Goal: Communication & Community: Answer question/provide support

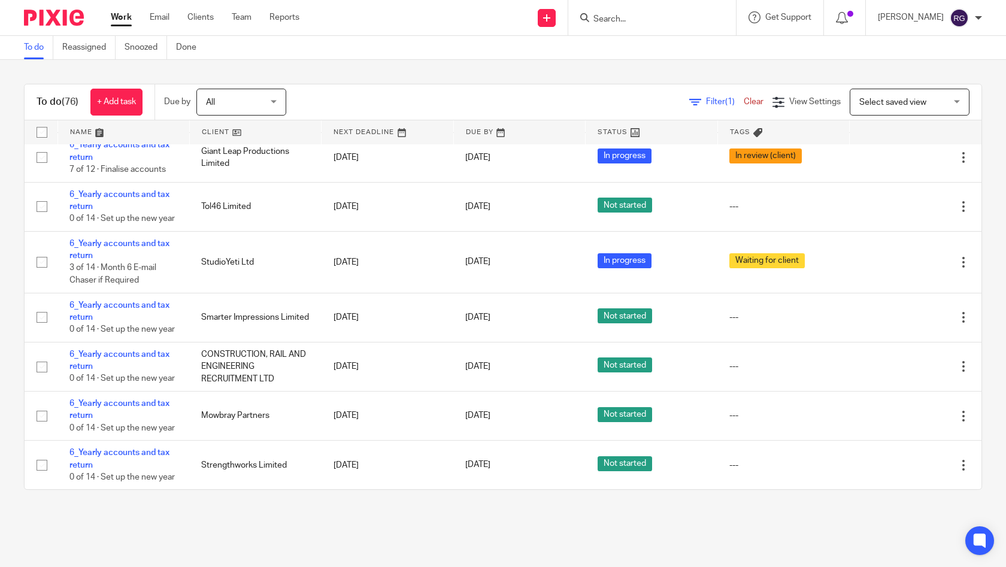
scroll to position [4117, 0]
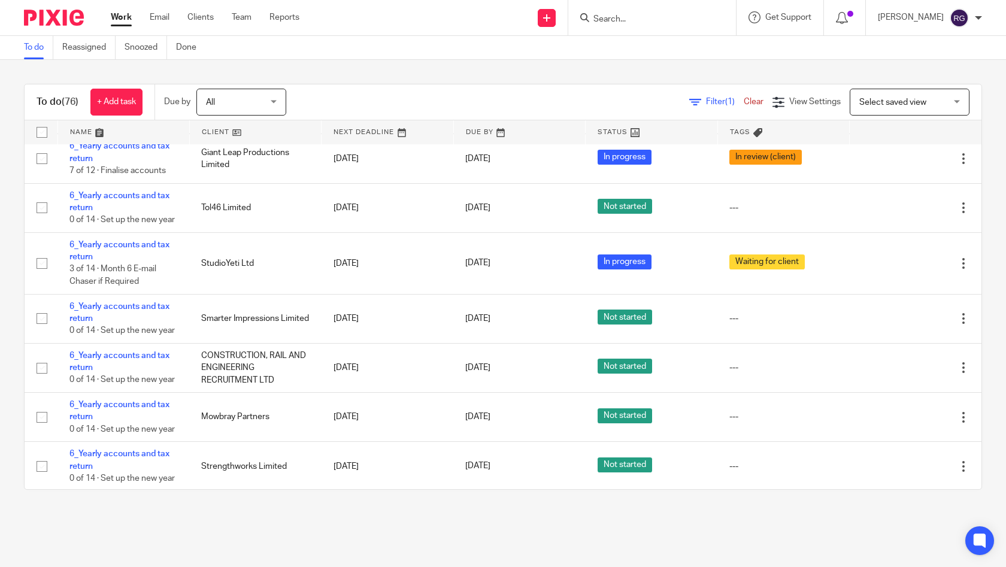
click at [603, 22] on input "Search" at bounding box center [646, 19] width 108 height 11
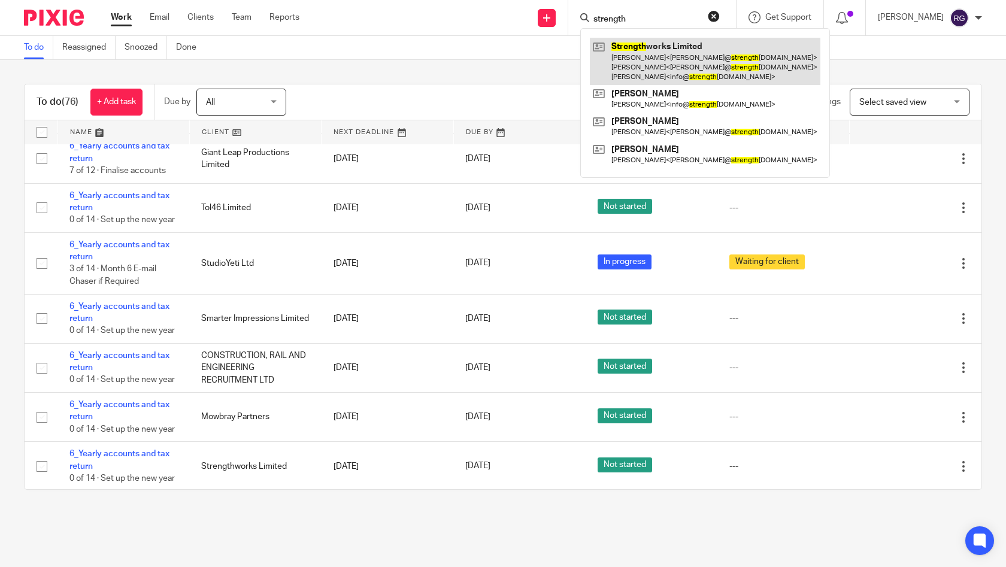
type input "strength"
click at [669, 54] on link at bounding box center [705, 61] width 231 height 47
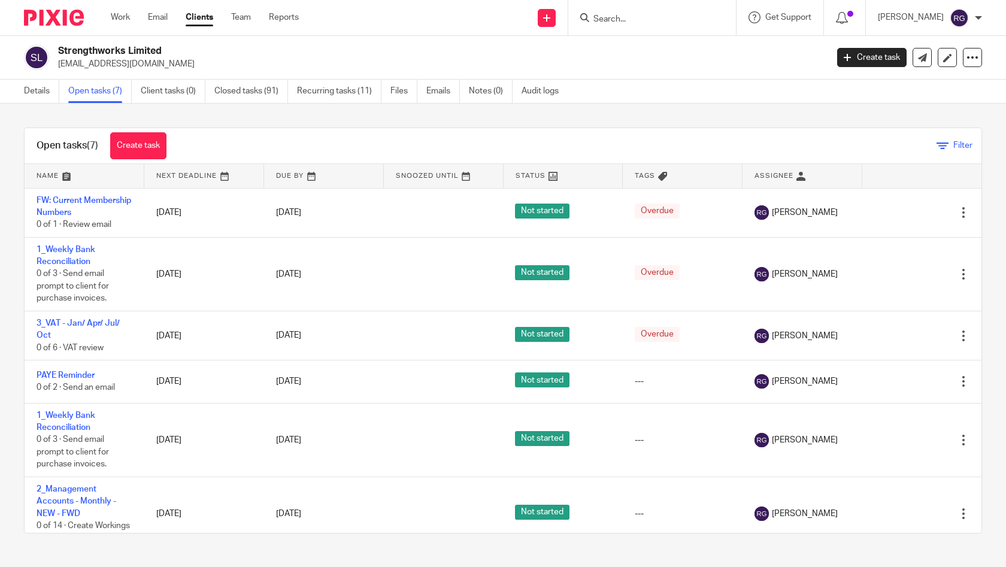
click at [937, 147] on icon at bounding box center [943, 146] width 12 height 12
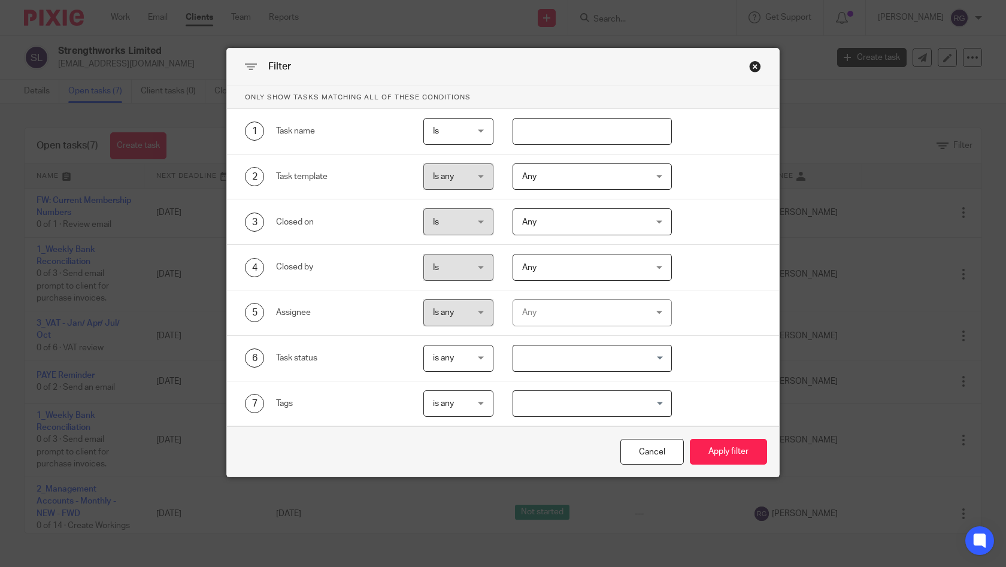
click at [580, 320] on div "Any" at bounding box center [582, 312] width 120 height 25
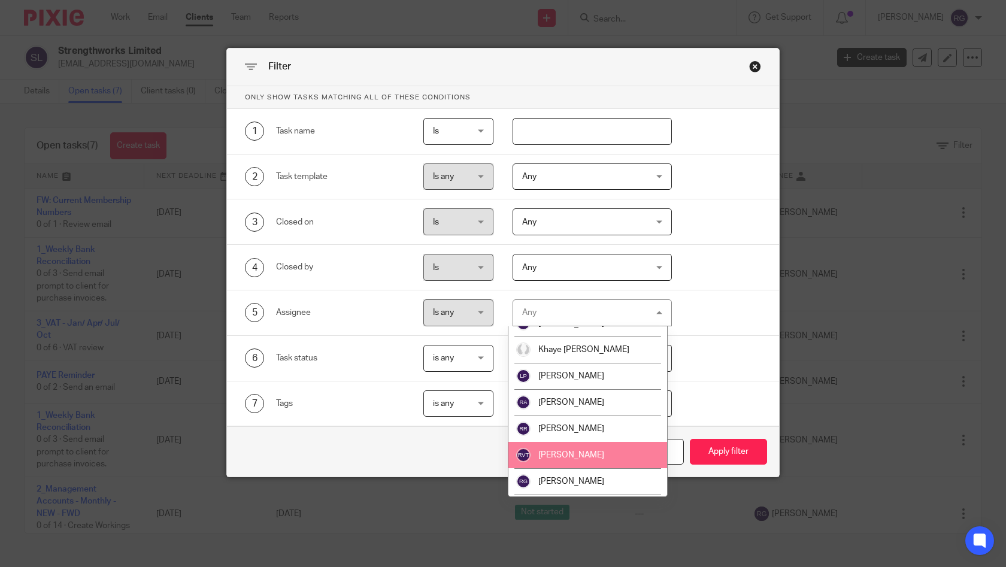
scroll to position [223, 0]
click at [577, 453] on span "[PERSON_NAME]" at bounding box center [571, 457] width 66 height 8
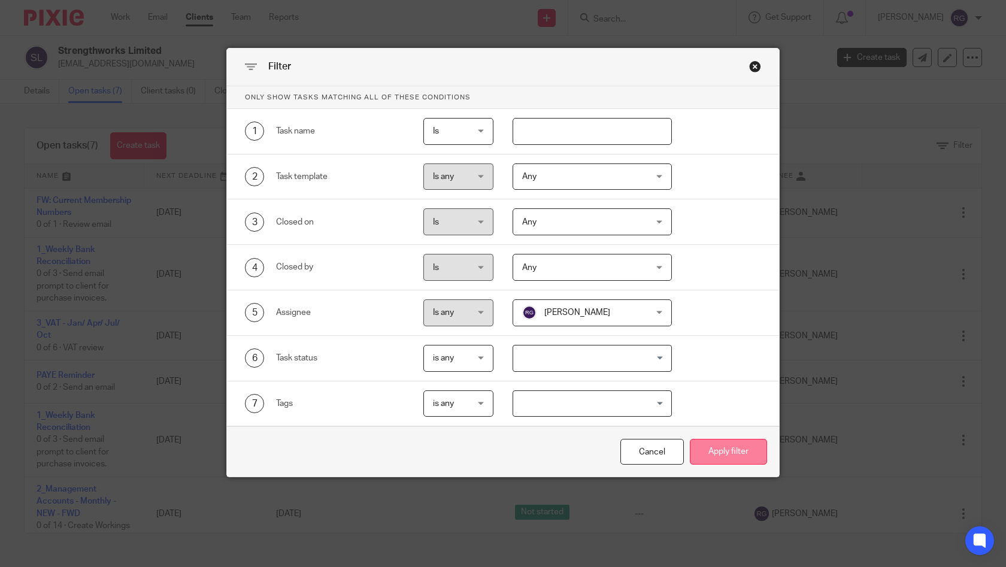
click at [752, 453] on button "Apply filter" at bounding box center [728, 452] width 77 height 26
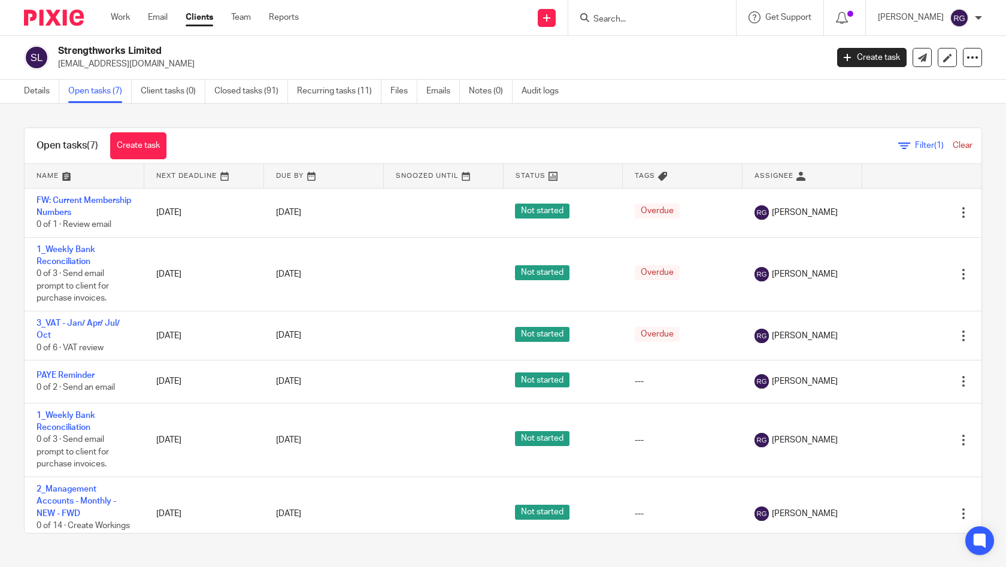
click at [622, 14] on input "Search" at bounding box center [646, 19] width 108 height 11
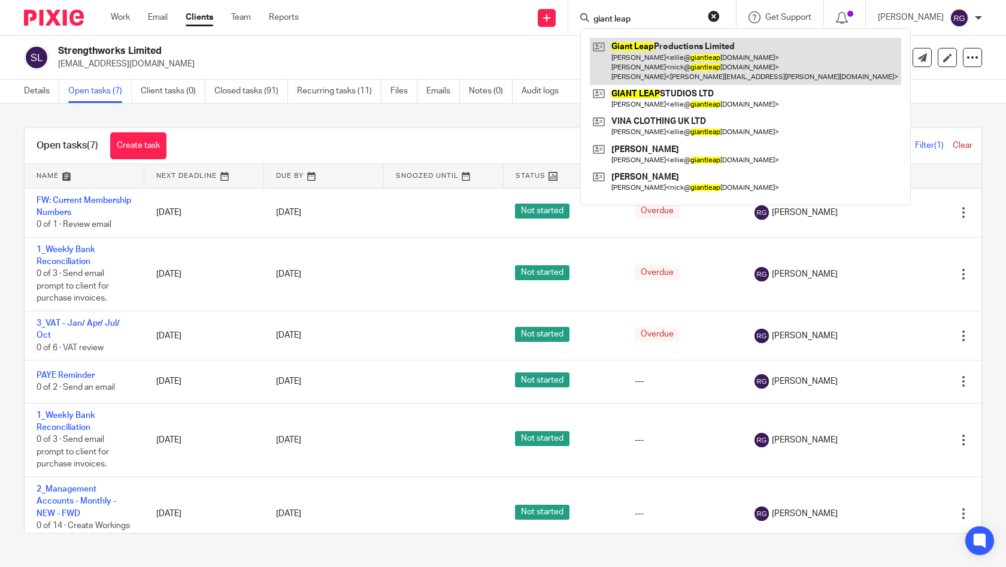
type input "giant leap"
click at [710, 59] on link at bounding box center [745, 61] width 311 height 47
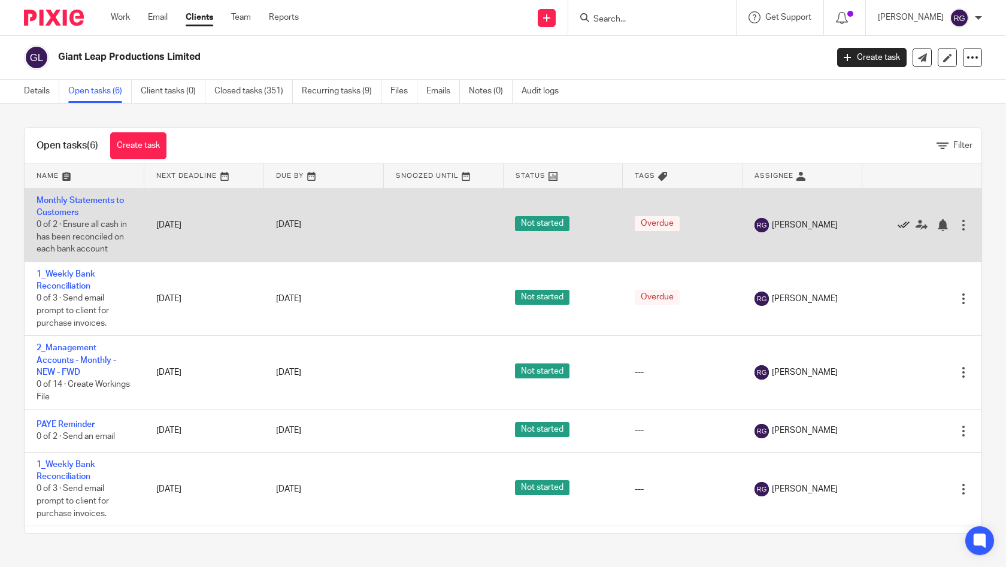
click at [898, 226] on icon at bounding box center [904, 225] width 12 height 12
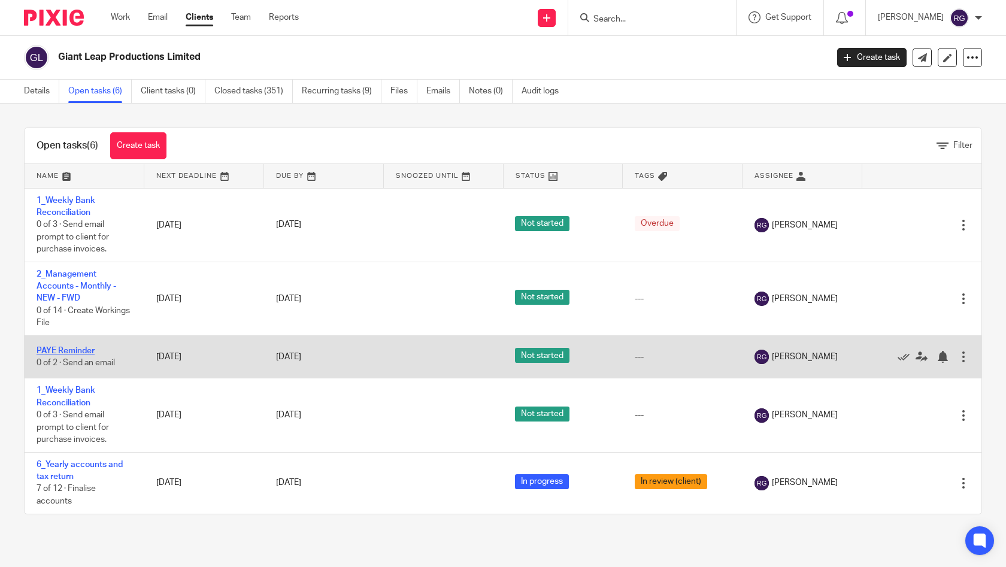
click at [84, 354] on link "PAYE Reminder" at bounding box center [66, 351] width 58 height 8
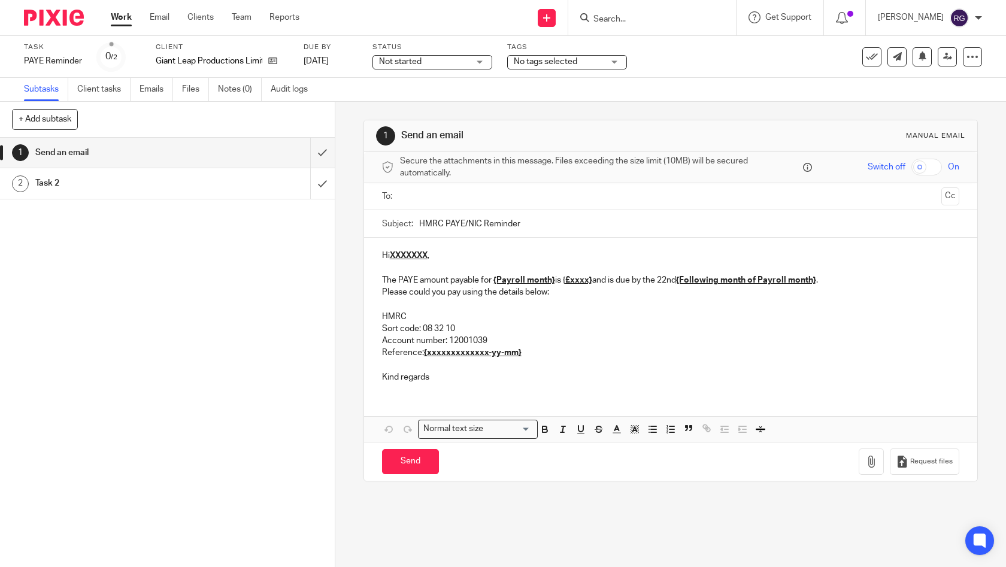
click at [437, 378] on p "Kind regards" at bounding box center [671, 377] width 578 height 12
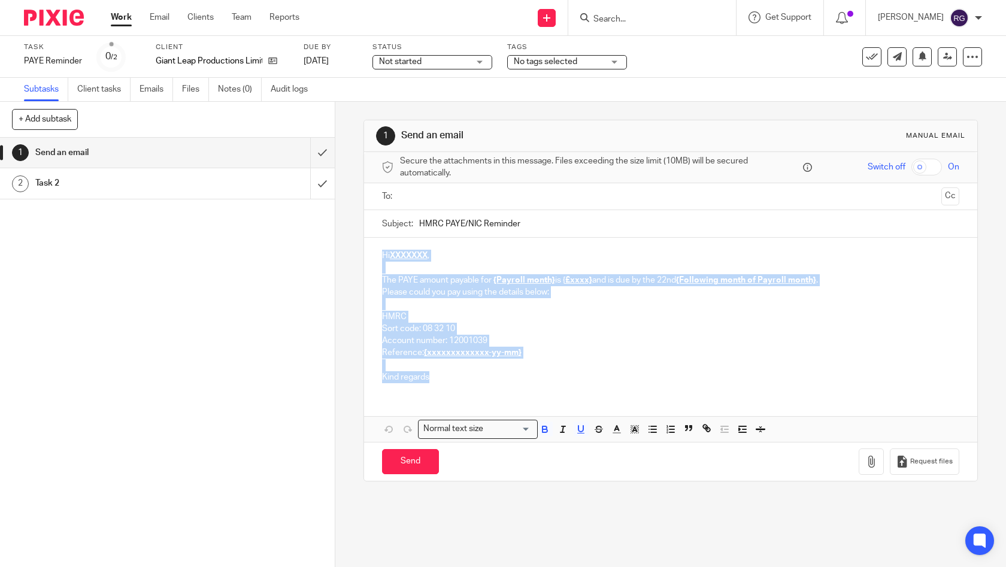
drag, startPoint x: 394, startPoint y: 353, endPoint x: 358, endPoint y: 237, distance: 121.8
click at [358, 237] on div "1 Send an email Manual email Secure the attachments in this message. Files exce…" at bounding box center [670, 334] width 671 height 465
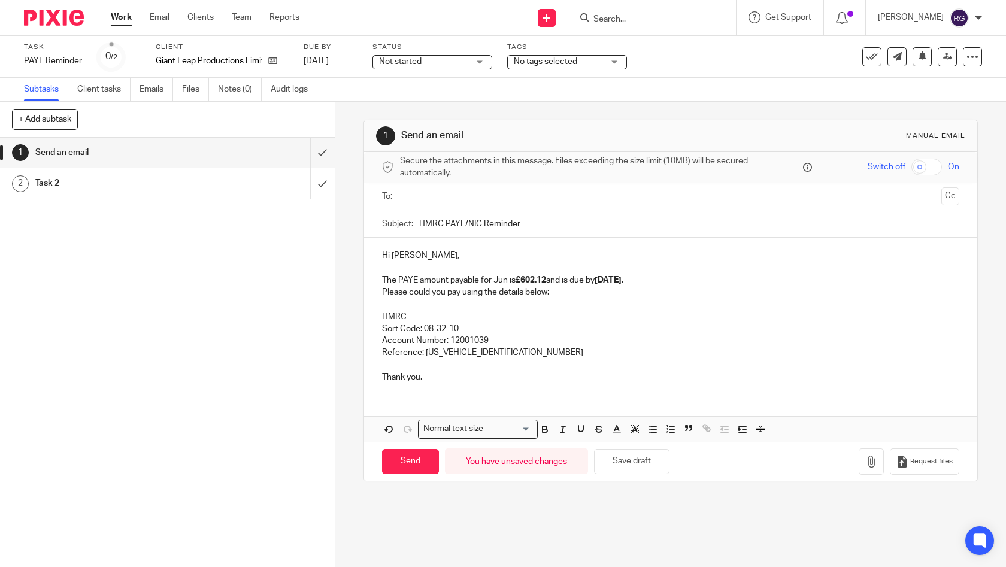
click at [471, 196] on input "text" at bounding box center [670, 197] width 532 height 14
type input "Ellie"
drag, startPoint x: 471, startPoint y: 196, endPoint x: 537, endPoint y: 238, distance: 78.3
click at [532, 226] on input "HMRC PAYE/NIC Reminder" at bounding box center [689, 226] width 541 height 27
drag, startPoint x: 441, startPoint y: 225, endPoint x: 367, endPoint y: 222, distance: 74.3
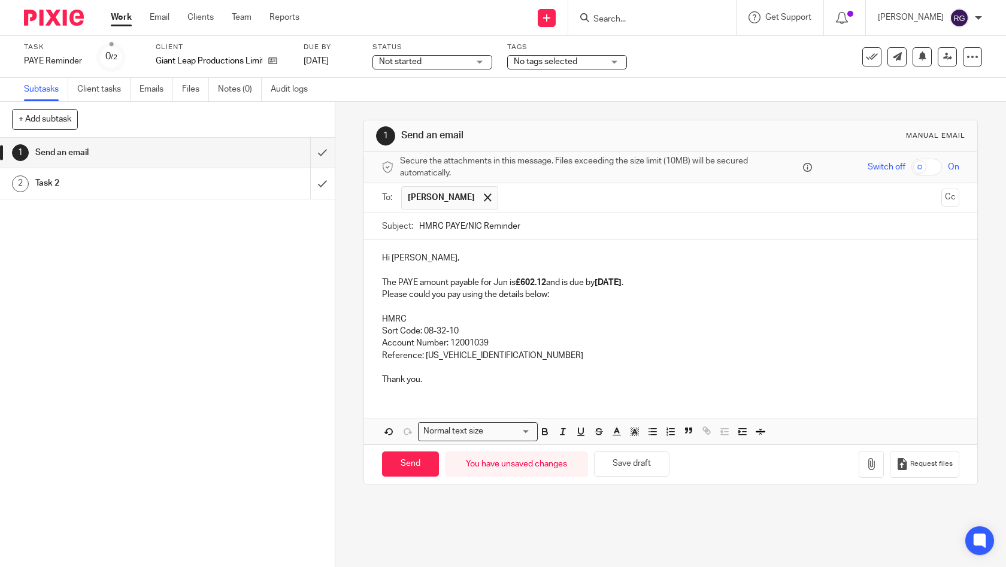
click at [367, 222] on div "Subject: HMRC PAYE/NIC Reminder" at bounding box center [671, 227] width 614 height 28
click at [577, 229] on input "PAYE/NIC Reminder" at bounding box center [689, 226] width 541 height 27
type input "PAYE/NIC Reminder Jul 2025 | Giant Leap Productions"
click at [572, 297] on p "Please could you pay using the details below:" at bounding box center [671, 295] width 578 height 12
drag, startPoint x: 535, startPoint y: 282, endPoint x: 534, endPoint y: 288, distance: 6.1
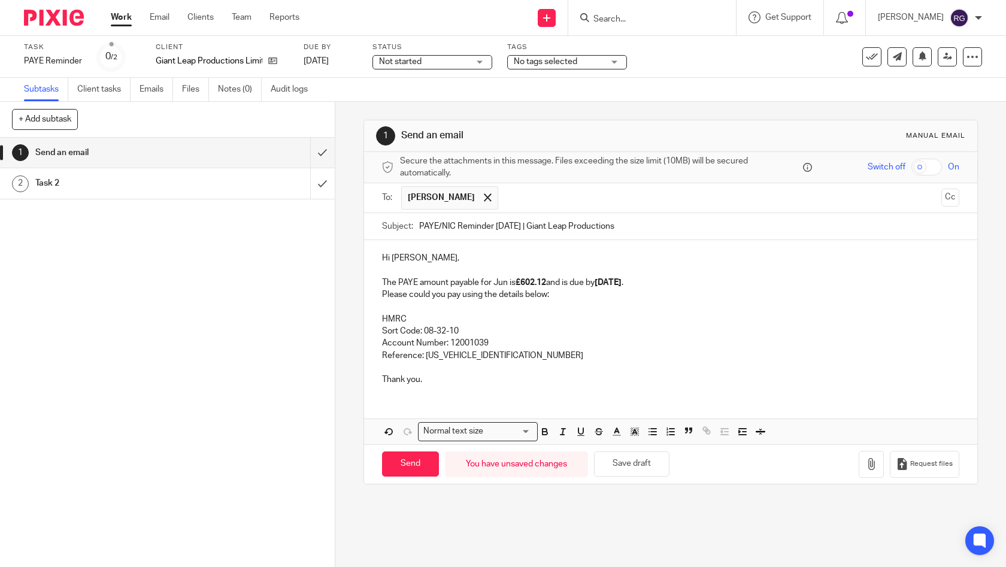
click at [535, 282] on strong "£602.12" at bounding box center [531, 282] width 31 height 8
click at [533, 282] on strong "£602.12" at bounding box center [531, 282] width 31 height 8
click at [620, 282] on strong "22 Jul" at bounding box center [608, 282] width 27 height 8
click at [493, 301] on p at bounding box center [671, 307] width 578 height 12
click at [583, 301] on p at bounding box center [671, 307] width 578 height 12
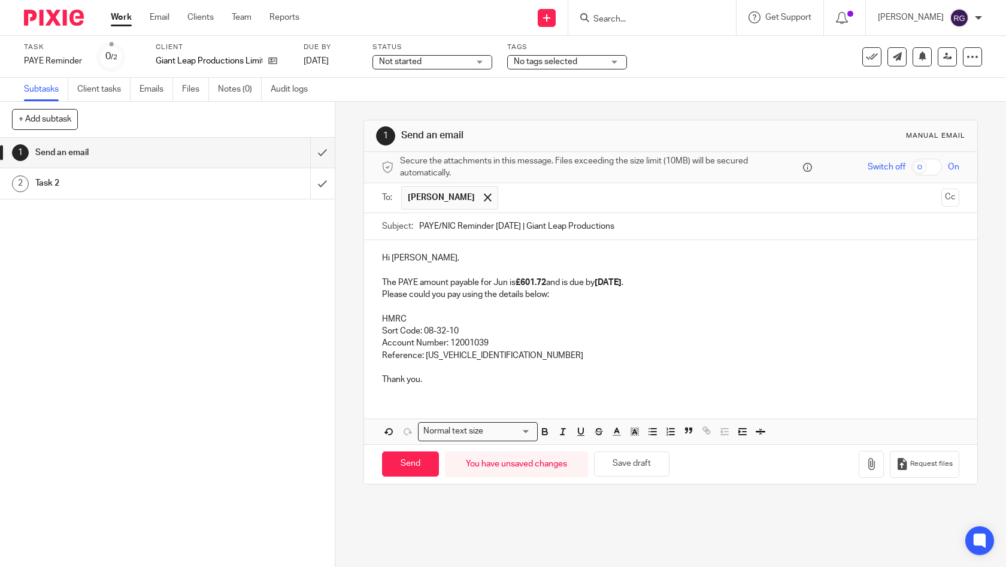
click at [466, 326] on p "Sort Code: 08-32-10" at bounding box center [671, 331] width 578 height 12
click at [499, 337] on p "Account Number: 12001039" at bounding box center [671, 343] width 578 height 12
click at [512, 355] on p "Reference: 905PP001474672603" at bounding box center [671, 356] width 578 height 12
click at [401, 459] on input "Send" at bounding box center [410, 465] width 57 height 26
type input "Sent"
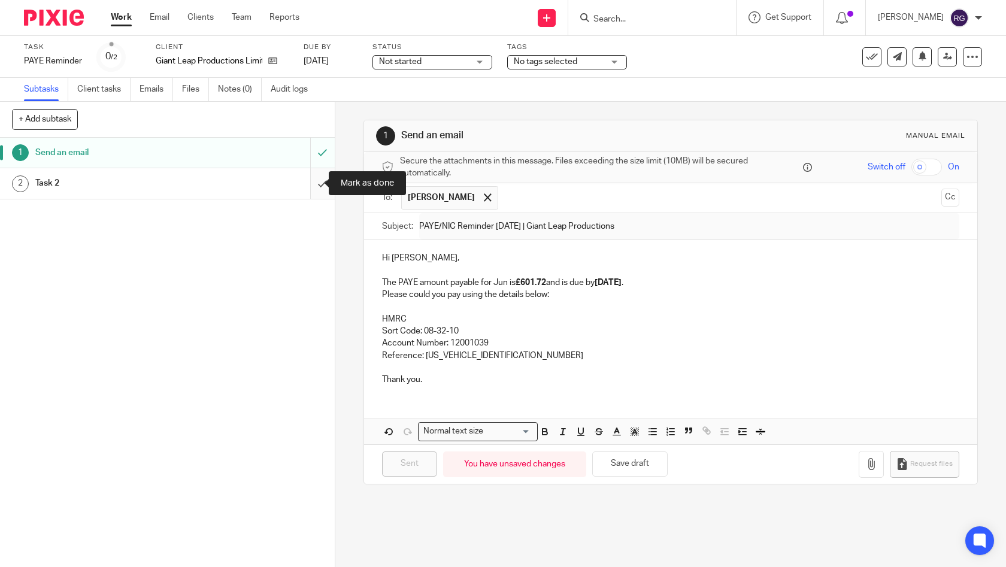
click at [314, 187] on input "submit" at bounding box center [167, 183] width 335 height 30
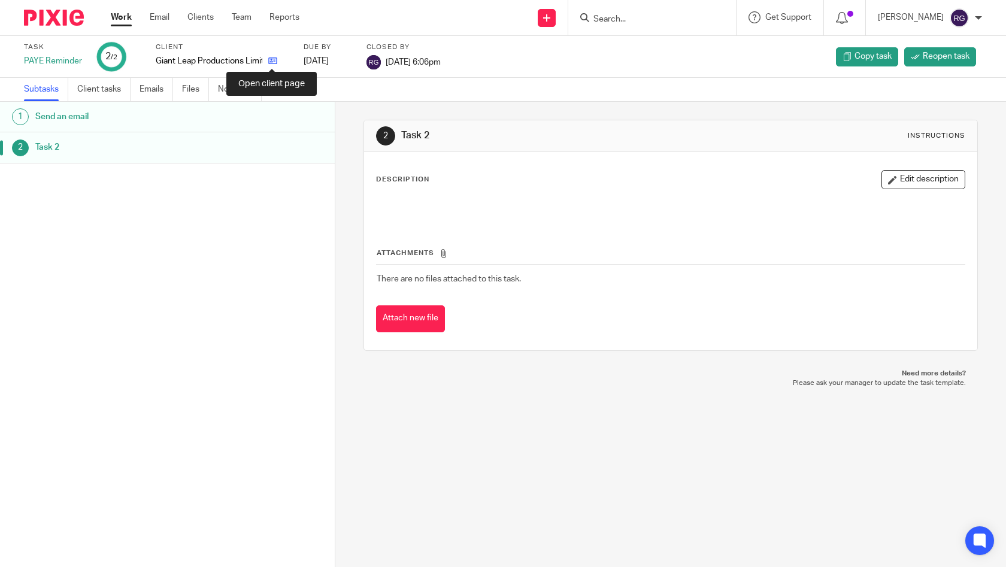
click at [272, 62] on icon at bounding box center [272, 60] width 9 height 9
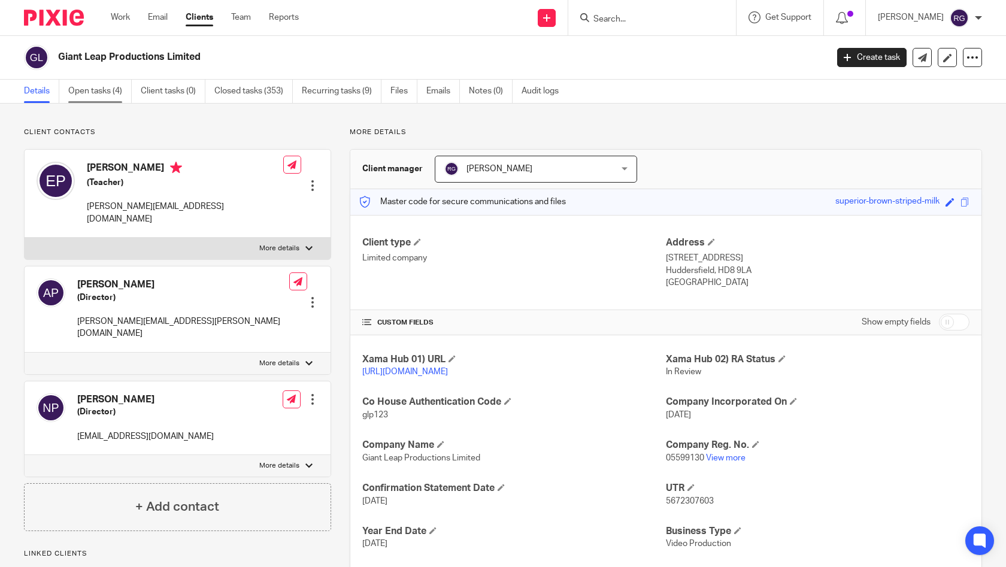
click at [106, 95] on link "Open tasks (4)" at bounding box center [99, 91] width 63 height 23
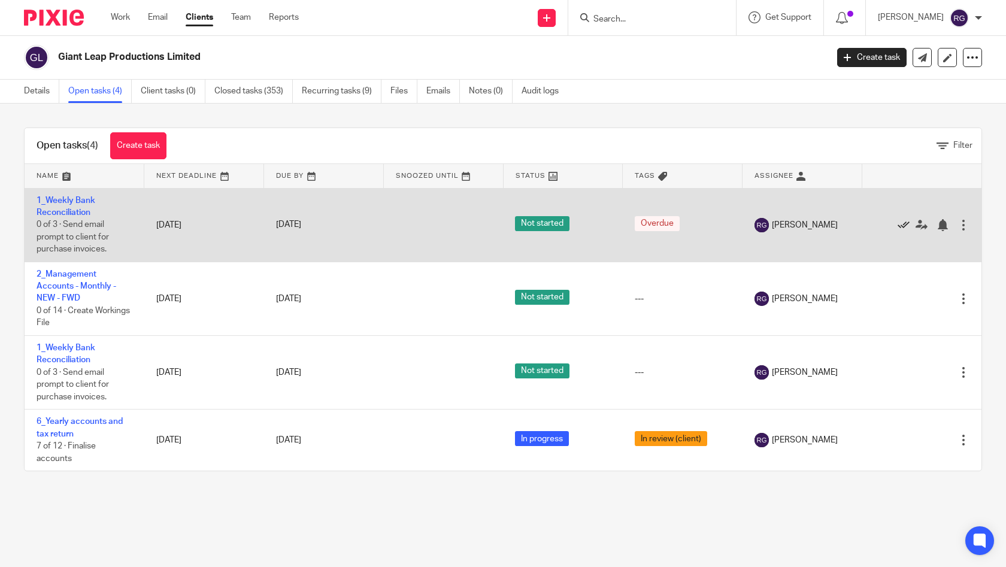
click at [898, 226] on icon at bounding box center [904, 225] width 12 height 12
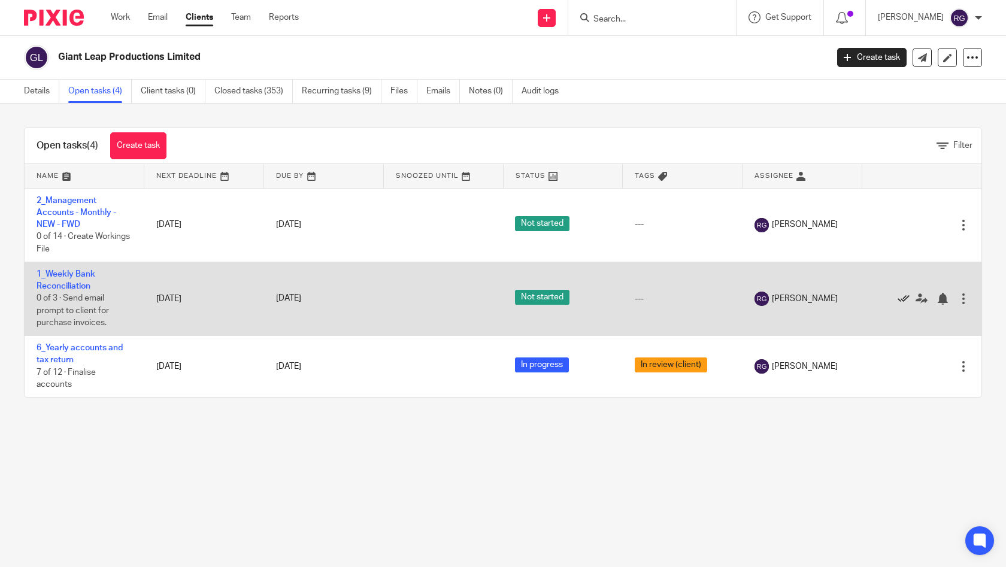
click at [898, 301] on icon at bounding box center [904, 299] width 12 height 12
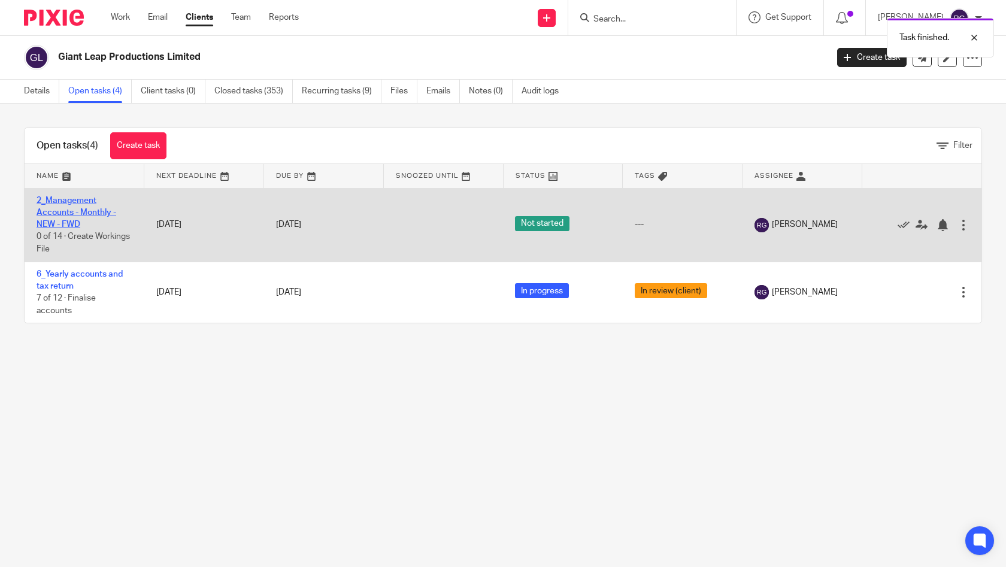
click at [87, 213] on link "2_Management Accounts - Monthly - NEW - FWD" at bounding box center [77, 212] width 80 height 33
